Goal: Information Seeking & Learning: Understand process/instructions

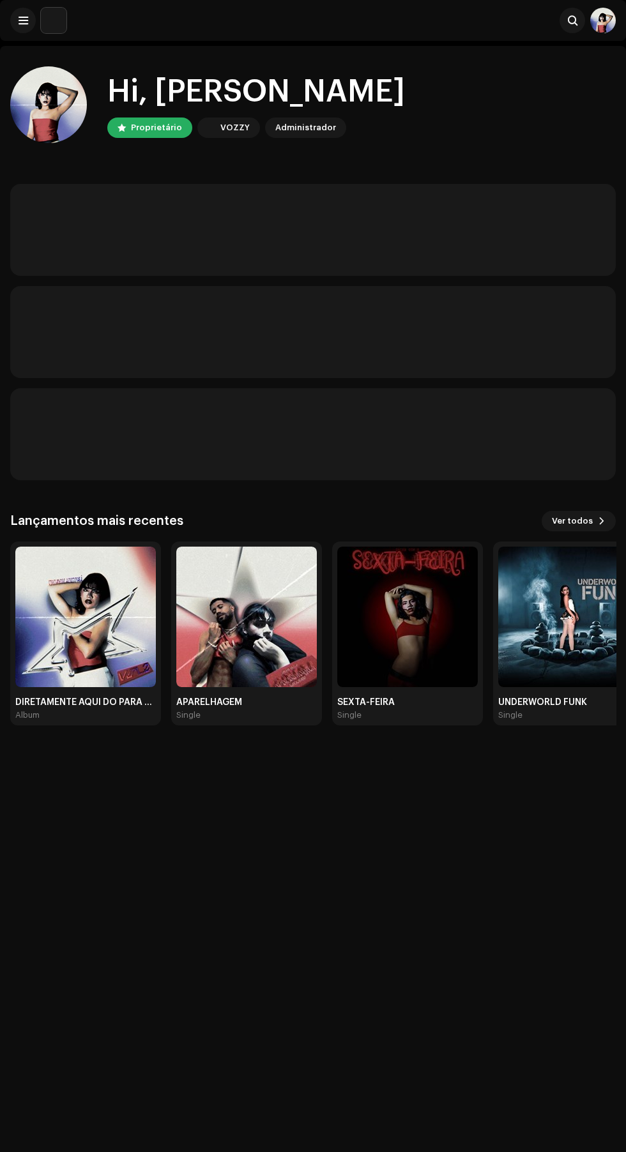
click at [109, 583] on img at bounding box center [85, 616] width 140 height 140
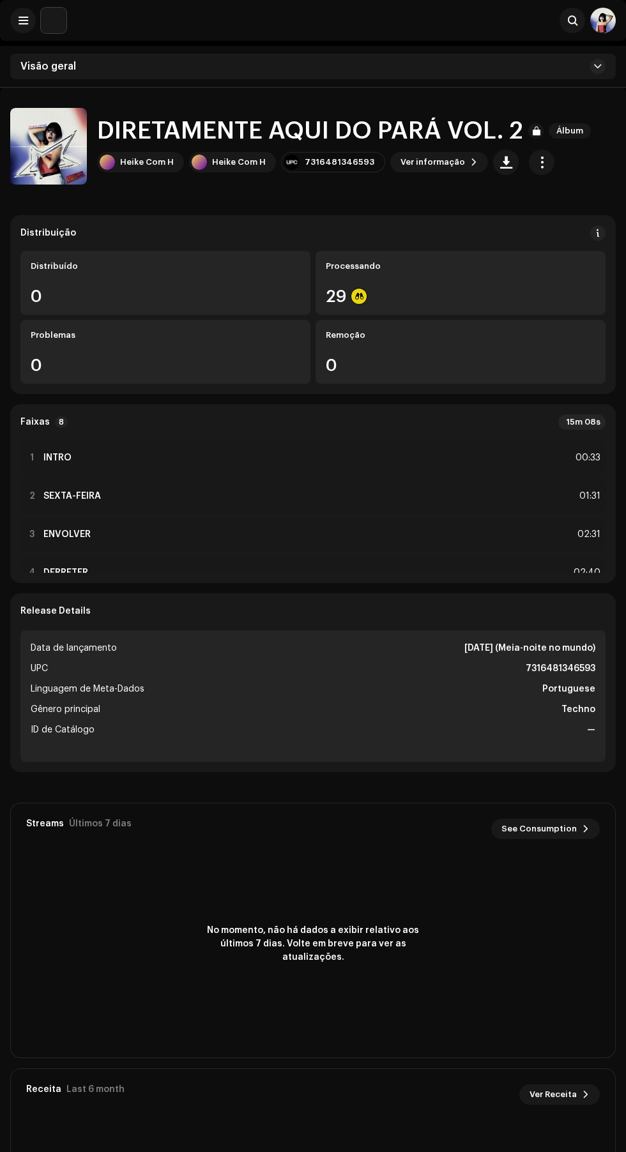
click at [598, 233] on span at bounding box center [597, 233] width 9 height 10
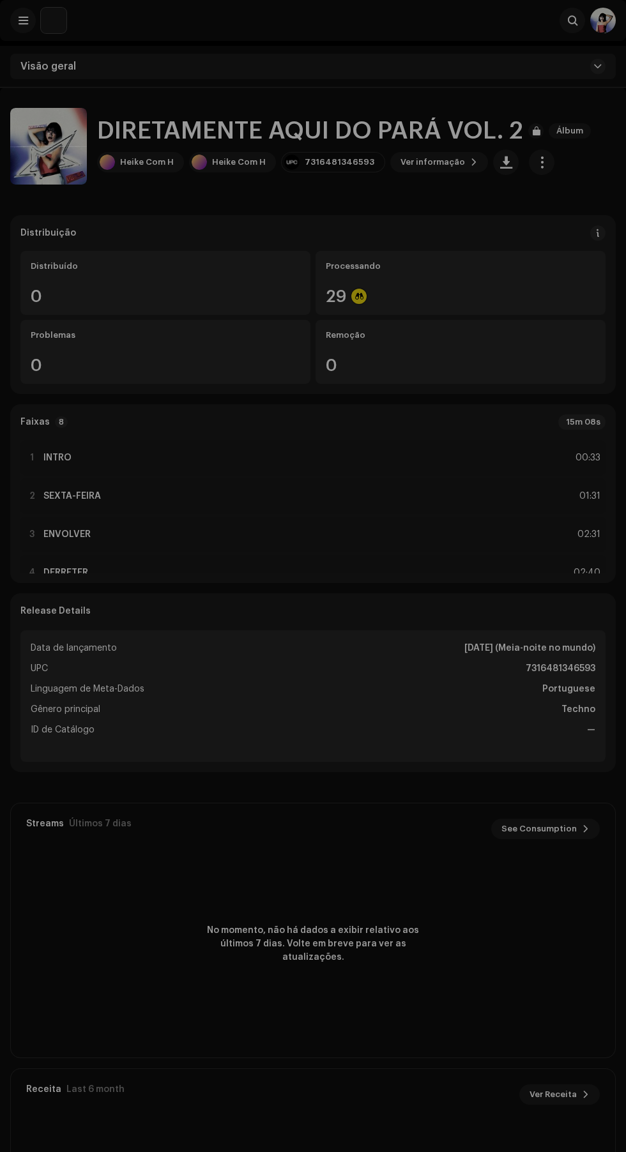
click at [612, 530] on div "Diretrizes DSP para Prazo de Entrega Geralmente entregamos seus lançamentos em …" at bounding box center [313, 576] width 626 height 1152
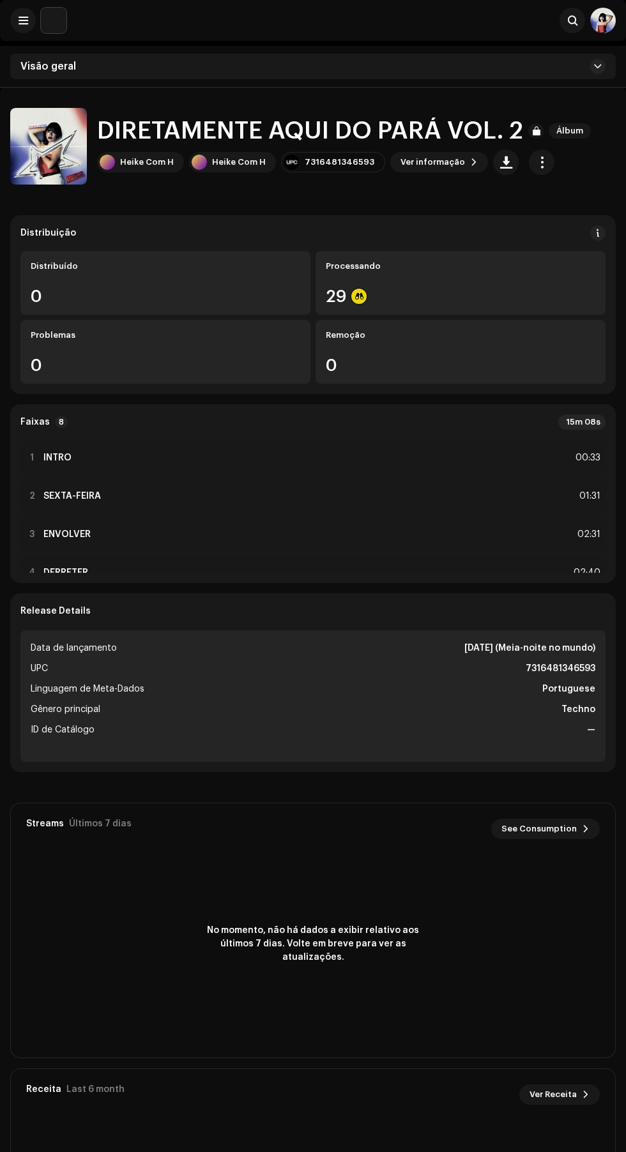
click at [536, 162] on span "button" at bounding box center [542, 162] width 12 height 10
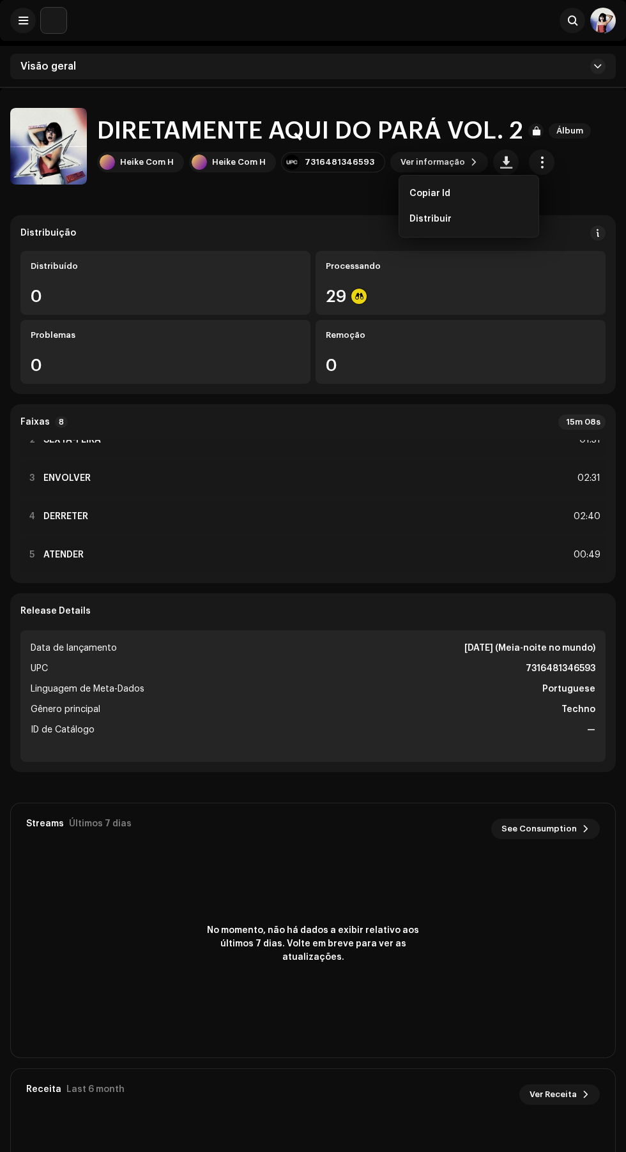
scroll to position [87, 0]
click at [593, 168] on div "Heike Com H Heike Com H 7316481346593 Ver informação" at bounding box center [346, 162] width 499 height 26
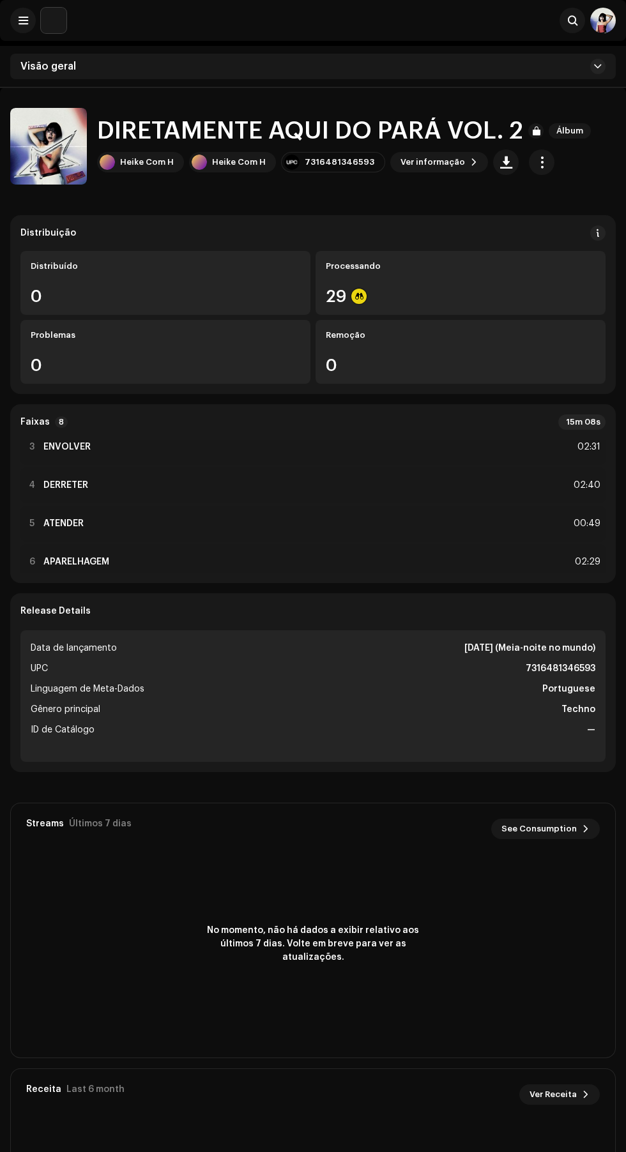
click at [470, 162] on span at bounding box center [474, 162] width 8 height 10
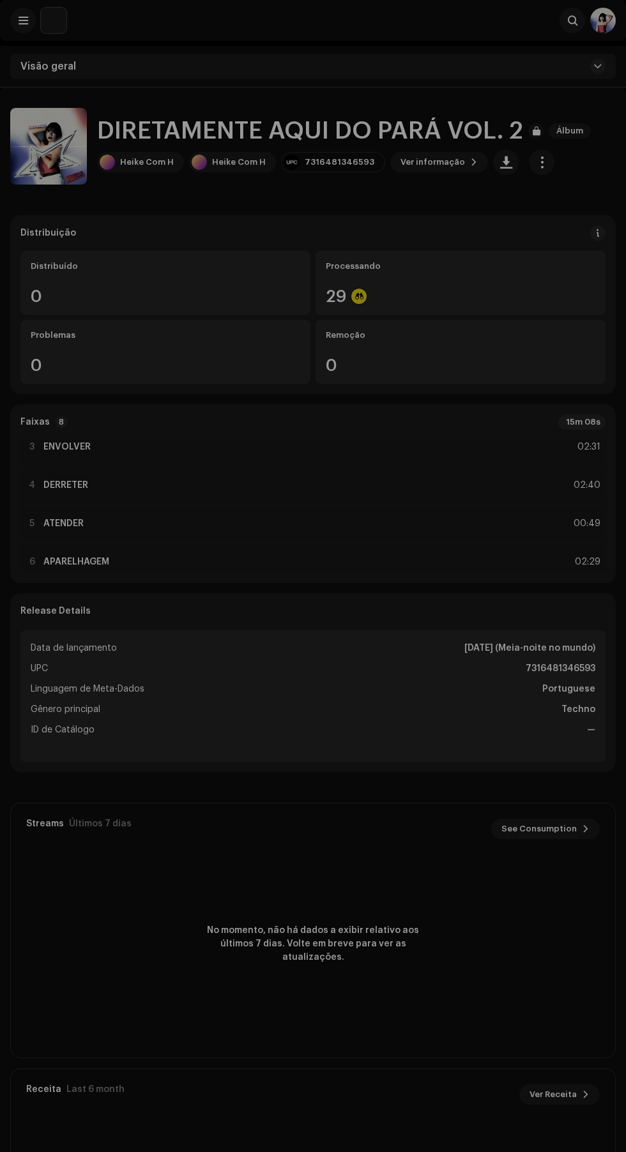
click at [562, 509] on div "DIRETAMENTE AQUI DO PARÁ VOL. 2 3015128 Metadata Distribuição Linguagem de Meta…" at bounding box center [313, 576] width 626 height 1152
